Goal: Task Accomplishment & Management: Manage account settings

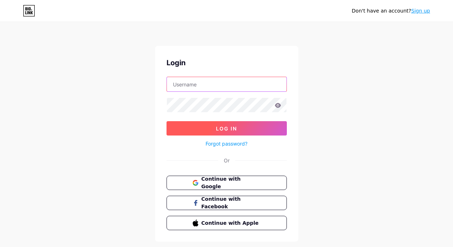
type input "[EMAIL_ADDRESS][DOMAIN_NAME]"
click at [213, 130] on button "Log In" at bounding box center [227, 128] width 120 height 14
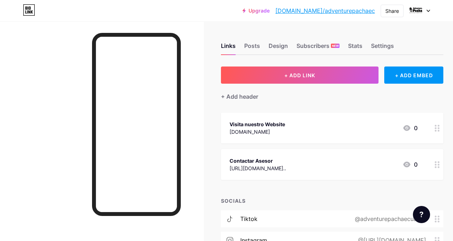
click at [332, 136] on div "Visita nuestro Website [DOMAIN_NAME] 0" at bounding box center [332, 128] width 222 height 31
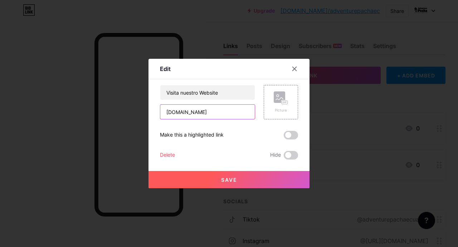
click at [202, 111] on input "[DOMAIN_NAME]" at bounding box center [207, 112] width 95 height 14
drag, startPoint x: 224, startPoint y: 111, endPoint x: 263, endPoint y: 112, distance: 39.0
click at [263, 112] on div "Visita nuestro Website [DOMAIN_NAME] Picture" at bounding box center [229, 102] width 138 height 34
click at [248, 113] on input "[DOMAIN_NAME]" at bounding box center [207, 112] width 95 height 14
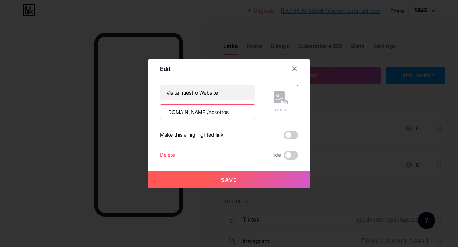
scroll to position [0, 26]
type input "[DOMAIN_NAME]/nosotros"
click at [244, 182] on button "Save" at bounding box center [229, 179] width 161 height 17
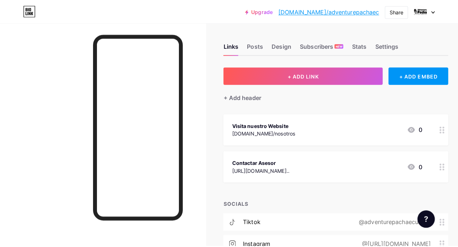
scroll to position [0, 0]
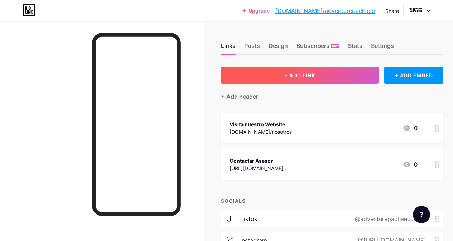
click at [298, 76] on span "+ ADD LINK" at bounding box center [299, 75] width 31 height 6
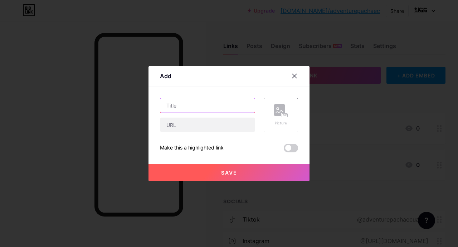
click at [197, 102] on input "text" at bounding box center [207, 105] width 95 height 14
type input "A"
type input "Paquetes Nacionales"
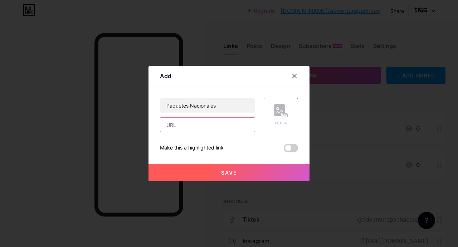
click at [189, 128] on input "text" at bounding box center [207, 124] width 95 height 14
paste input "[URL][DOMAIN_NAME]"
type input "[URL][DOMAIN_NAME]"
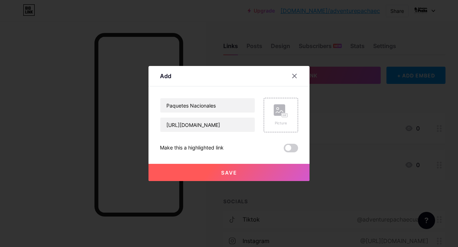
click at [256, 173] on button "Save" at bounding box center [229, 172] width 161 height 17
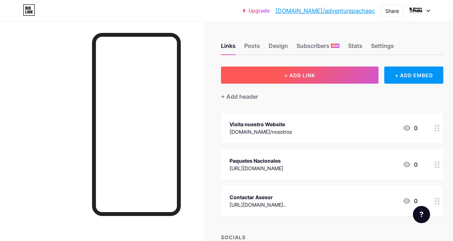
click at [294, 75] on span "+ ADD LINK" at bounding box center [299, 75] width 31 height 6
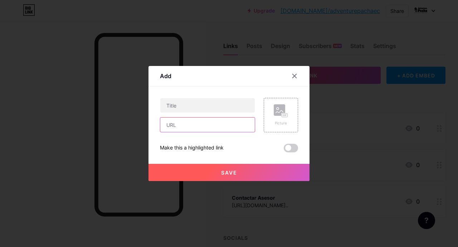
click at [194, 125] on input "text" at bounding box center [207, 124] width 95 height 14
paste input "[URL][DOMAIN_NAME]"
type input "[URL][DOMAIN_NAME]"
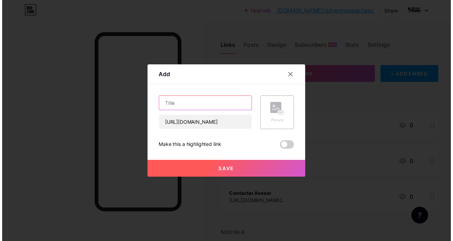
scroll to position [0, 0]
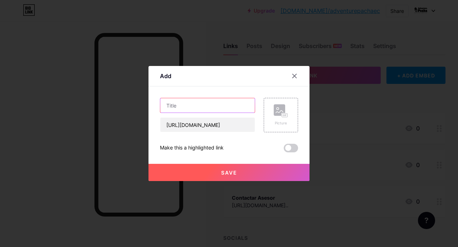
click at [203, 107] on input "text" at bounding box center [207, 105] width 95 height 14
type input "Paquetes Internacionales"
click at [240, 173] on button "Save" at bounding box center [229, 172] width 161 height 17
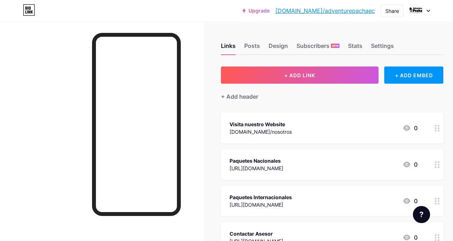
click at [275, 127] on div "Visita nuestro Website" at bounding box center [261, 125] width 62 height 8
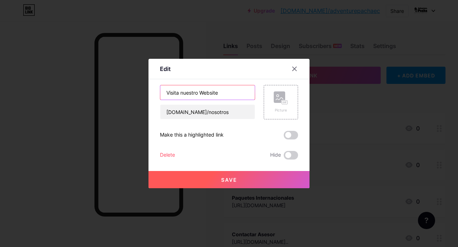
click at [196, 92] on input "Visita nuestro Website" at bounding box center [207, 92] width 95 height 14
drag, startPoint x: 223, startPoint y: 93, endPoint x: 133, endPoint y: 86, distance: 90.6
click at [133, 86] on div "Edit Content YouTube Play YouTube video without leaving your page. ADD Vimeo Pl…" at bounding box center [229, 123] width 458 height 247
type input "Nosotros"
click at [231, 177] on span "Save" at bounding box center [229, 180] width 16 height 6
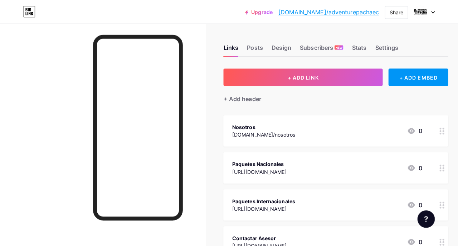
scroll to position [141, 0]
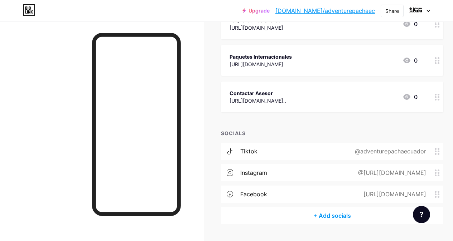
click at [338, 153] on div "tiktok @adventurepachaecuador" at bounding box center [332, 151] width 222 height 17
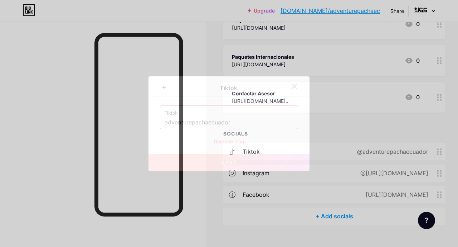
drag, startPoint x: 229, startPoint y: 122, endPoint x: 143, endPoint y: 122, distance: 85.6
click at [143, 122] on div "Tiktok Tiktok adventurepachaecuador Remove icon Save" at bounding box center [229, 123] width 458 height 247
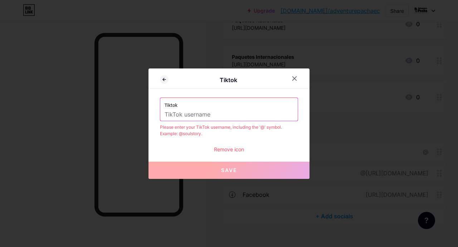
paste input "[URL][DOMAIN_NAME]"
drag, startPoint x: 218, startPoint y: 116, endPoint x: 152, endPoint y: 115, distance: 66.2
click at [152, 115] on div "Tiktok Tiktok [URL][DOMAIN_NAME] Please enter your TikTok username, including t…" at bounding box center [229, 123] width 161 height 110
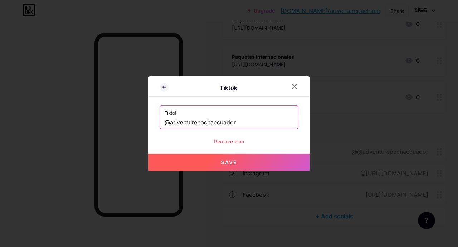
click at [221, 161] on span "Save" at bounding box center [229, 162] width 16 height 6
type input "[URL][DOMAIN_NAME]"
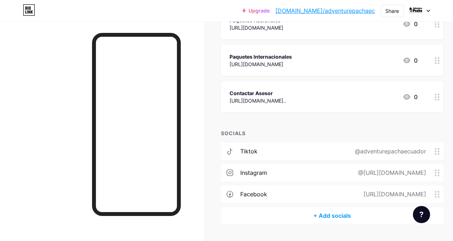
click at [347, 172] on div "@[URL][DOMAIN_NAME]" at bounding box center [391, 173] width 88 height 9
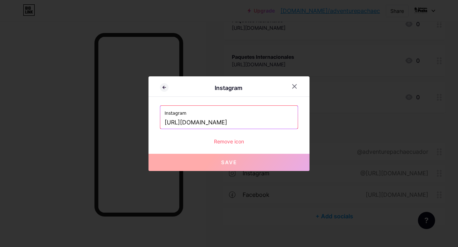
drag, startPoint x: 279, startPoint y: 123, endPoint x: 153, endPoint y: 122, distance: 126.0
click at [153, 122] on div "Instagram Instagram [URL][DOMAIN_NAME] Remove icon Save" at bounding box center [229, 123] width 161 height 95
type input "aecuador/"
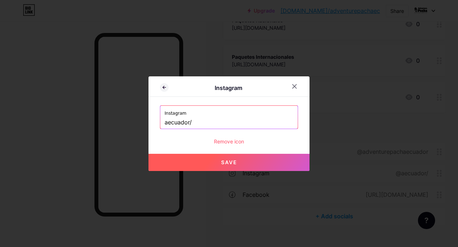
drag, startPoint x: 192, startPoint y: 123, endPoint x: 161, endPoint y: 122, distance: 30.8
click at [161, 122] on div "Instagram aecuador/" at bounding box center [228, 117] width 137 height 23
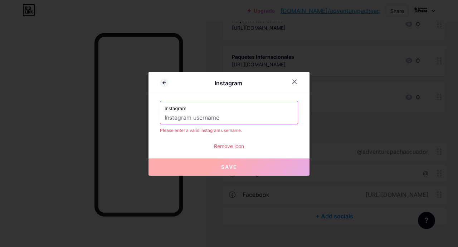
click at [165, 119] on input "text" at bounding box center [229, 118] width 129 height 12
paste input "[URL][DOMAIN_NAME]"
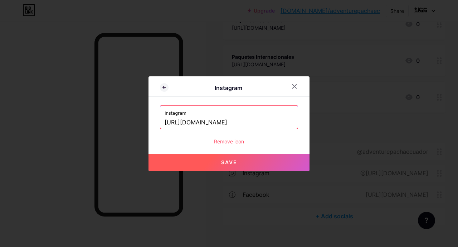
scroll to position [0, 16]
click at [240, 164] on button "Save" at bounding box center [229, 162] width 161 height 17
type input "[URL][DOMAIN_NAME][DOMAIN_NAME]"
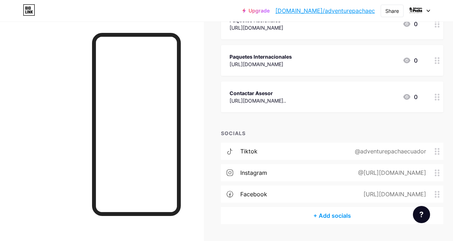
click at [406, 193] on div "[URL][DOMAIN_NAME]" at bounding box center [393, 194] width 83 height 9
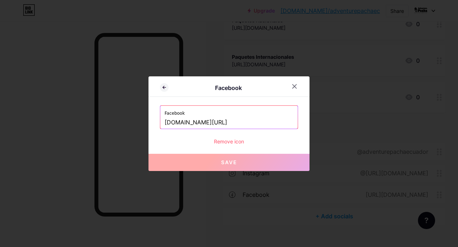
scroll to position [0, 14]
drag, startPoint x: 173, startPoint y: 123, endPoint x: 290, endPoint y: 123, distance: 117.1
click at [290, 123] on input "[DOMAIN_NAME][URL]" at bounding box center [229, 122] width 129 height 12
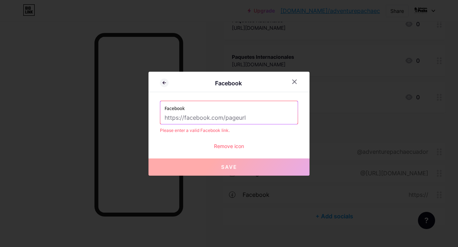
scroll to position [0, 0]
paste input "[URL][DOMAIN_NAME]"
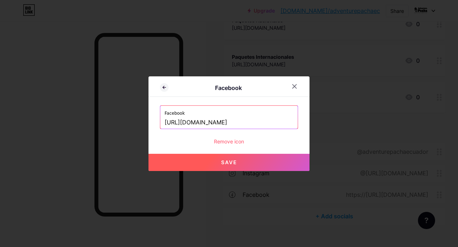
scroll to position [0, 34]
type input "[URL][DOMAIN_NAME]"
click at [230, 165] on span "Save" at bounding box center [229, 162] width 16 height 6
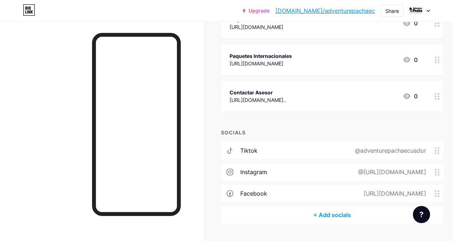
scroll to position [0, 0]
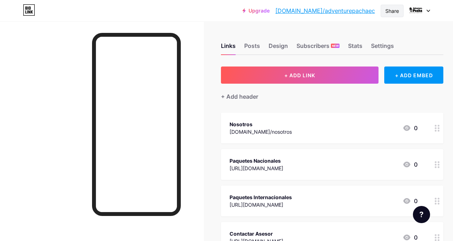
click at [395, 12] on div "Share" at bounding box center [392, 11] width 14 height 8
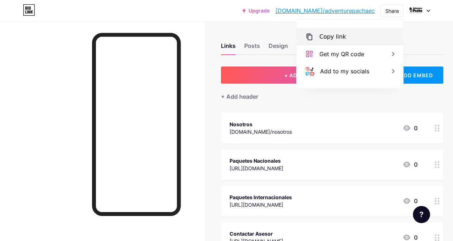
click at [336, 37] on div "Copy link" at bounding box center [332, 37] width 26 height 9
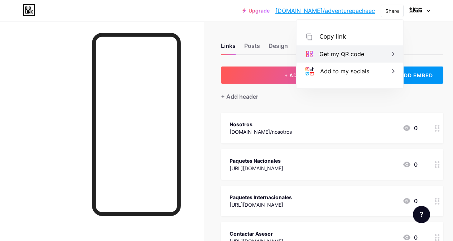
click at [341, 54] on div "Get my QR code" at bounding box center [341, 54] width 45 height 9
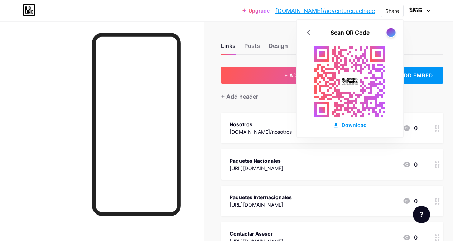
click at [389, 34] on div at bounding box center [390, 32] width 9 height 9
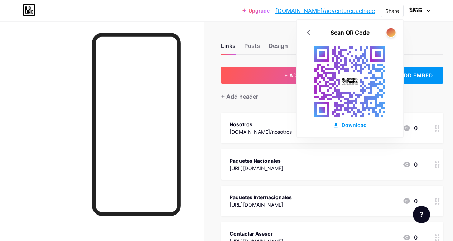
click at [389, 34] on div at bounding box center [390, 32] width 9 height 9
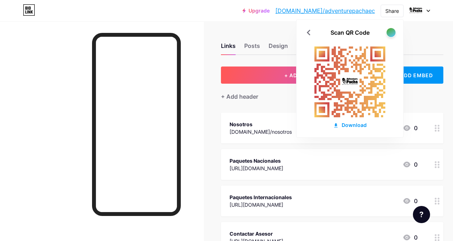
click at [390, 32] on div at bounding box center [390, 32] width 9 height 9
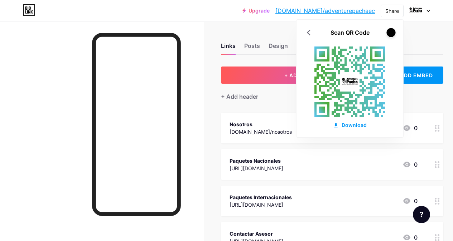
click at [390, 32] on div at bounding box center [390, 32] width 9 height 9
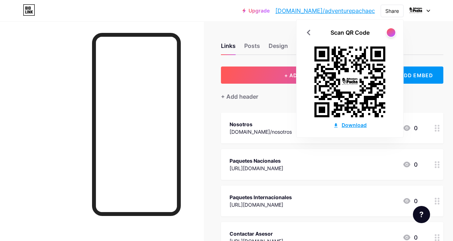
click at [358, 125] on div "Download" at bounding box center [350, 125] width 34 height 8
click at [258, 29] on div "Links Posts Design Subscribers NEW Stats Settings + ADD LINK + ADD EMBED + Add …" at bounding box center [236, 211] width 473 height 380
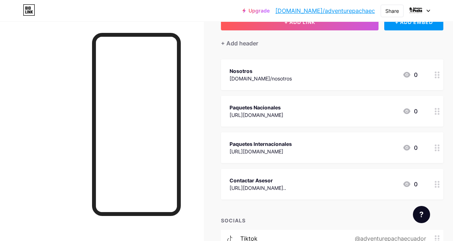
scroll to position [6, 0]
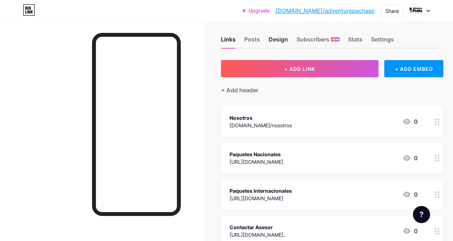
click at [284, 41] on div "Design" at bounding box center [278, 41] width 19 height 13
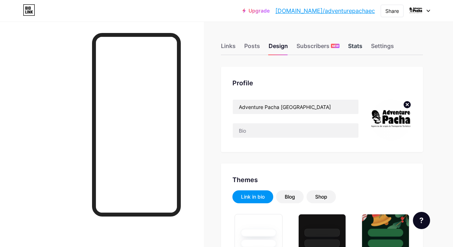
type input "#ffffff"
type input "#000000"
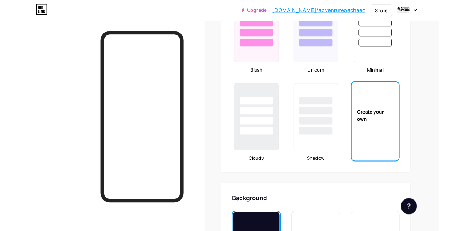
scroll to position [913, 0]
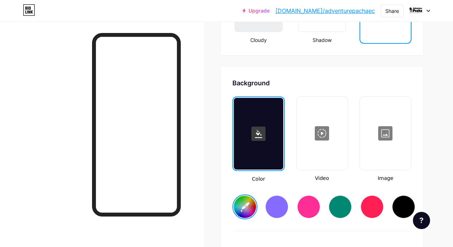
click at [330, 154] on div at bounding box center [322, 133] width 50 height 72
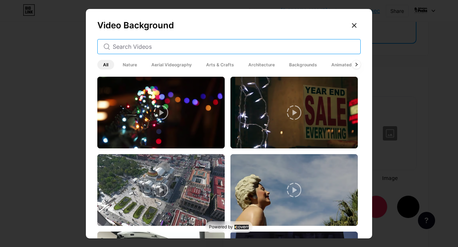
click at [170, 43] on input "text" at bounding box center [234, 46] width 242 height 9
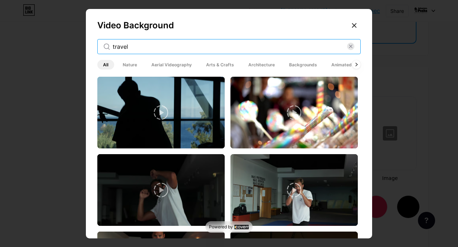
click at [123, 44] on input "travel" at bounding box center [230, 46] width 235 height 9
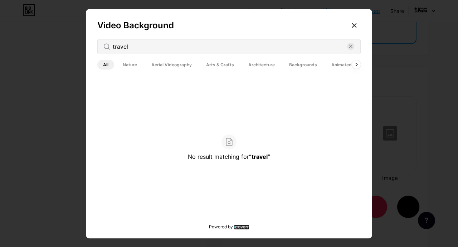
click at [238, 227] on rect at bounding box center [242, 226] width 14 height 5
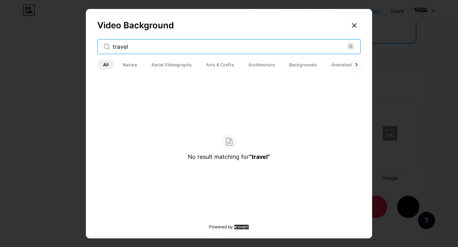
click at [132, 45] on input "travel" at bounding box center [230, 46] width 235 height 9
click at [135, 47] on input "travel" at bounding box center [230, 46] width 235 height 9
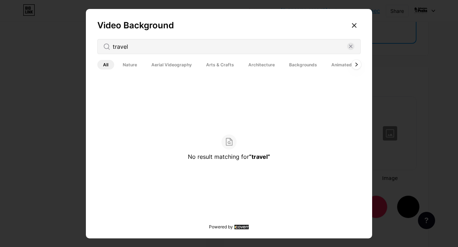
click at [355, 66] on icon at bounding box center [356, 65] width 3 height 4
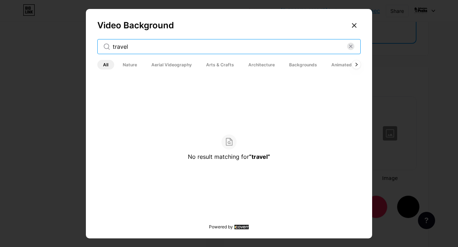
drag, startPoint x: 129, startPoint y: 47, endPoint x: 108, endPoint y: 47, distance: 20.4
click at [108, 47] on div "travel" at bounding box center [229, 46] width 264 height 15
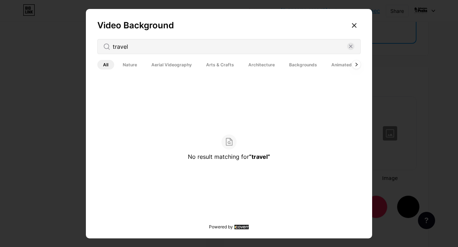
click at [155, 51] on div "travel" at bounding box center [229, 46] width 264 height 15
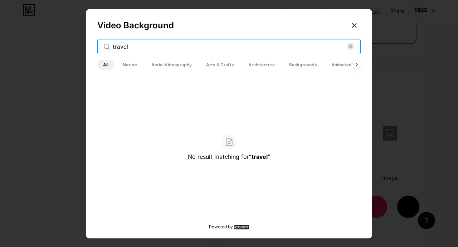
click at [140, 49] on input "travel" at bounding box center [230, 46] width 235 height 9
click at [129, 48] on input "travel" at bounding box center [230, 46] width 235 height 9
click at [134, 44] on input "travel" at bounding box center [230, 46] width 235 height 9
click at [105, 46] on div "tra" at bounding box center [229, 46] width 264 height 15
type input "v"
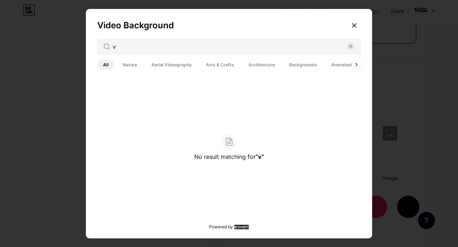
click at [116, 40] on div "v" at bounding box center [229, 46] width 264 height 15
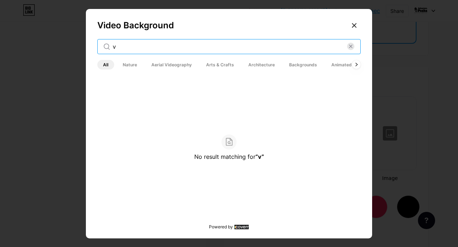
click at [115, 45] on input "v" at bounding box center [230, 46] width 235 height 9
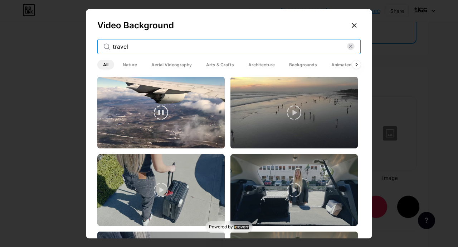
type input "travel"
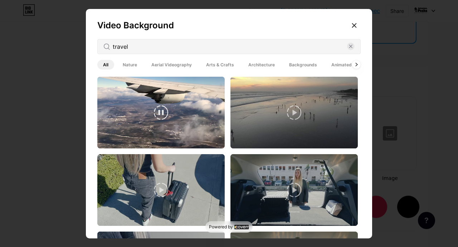
click at [183, 117] on img at bounding box center [160, 113] width 127 height 72
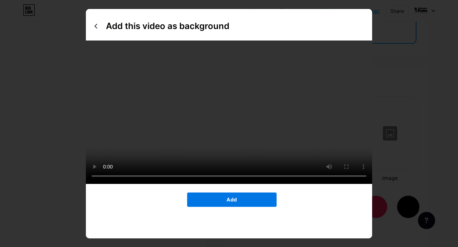
click at [236, 201] on button "Add" at bounding box center [232, 199] width 90 height 14
click at [234, 201] on span "Add" at bounding box center [232, 199] width 10 height 6
click at [227, 199] on span "Add" at bounding box center [232, 199] width 10 height 6
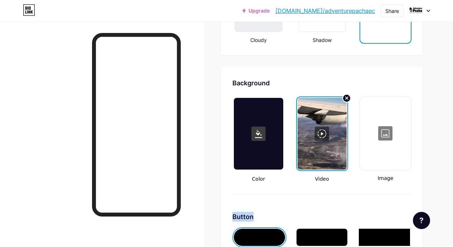
click at [322, 154] on div at bounding box center [322, 134] width 49 height 72
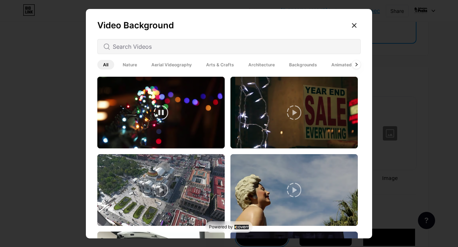
click at [193, 110] on img at bounding box center [160, 113] width 127 height 72
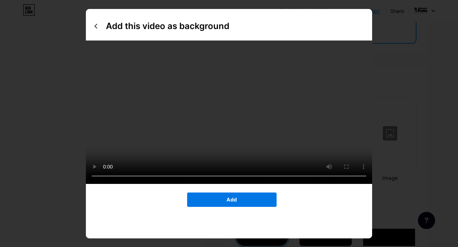
click at [231, 201] on span "Add" at bounding box center [232, 199] width 10 height 6
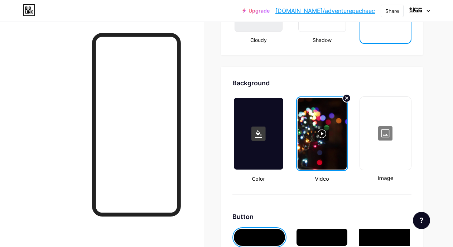
click at [323, 152] on div at bounding box center [322, 134] width 49 height 72
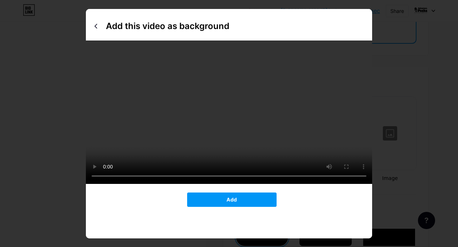
click at [30, 66] on div at bounding box center [229, 123] width 458 height 247
